Goal: Information Seeking & Learning: Understand process/instructions

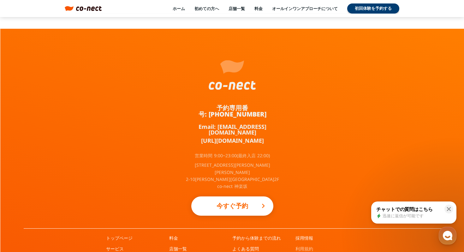
click at [303, 246] on link "利用規約" at bounding box center [305, 249] width 18 height 6
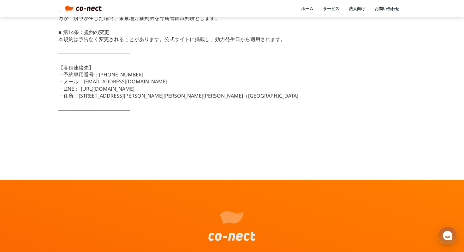
scroll to position [623, 0]
